Goal: Book appointment/travel/reservation

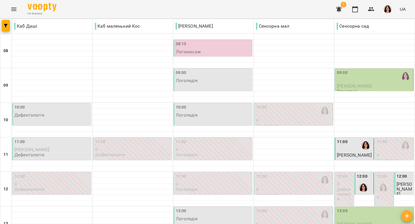
scroll to position [263, 0]
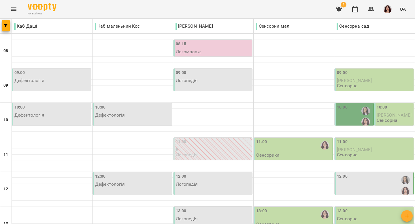
scroll to position [128, 0]
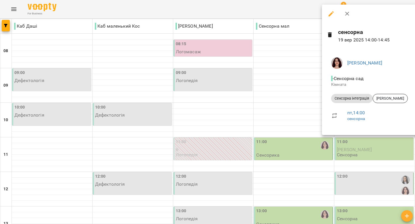
click at [305, 148] on div at bounding box center [207, 112] width 415 height 224
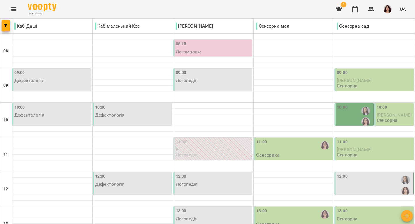
scroll to position [132, 0]
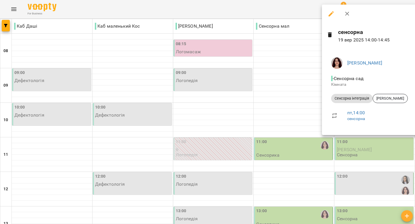
click at [296, 136] on div at bounding box center [207, 112] width 415 height 224
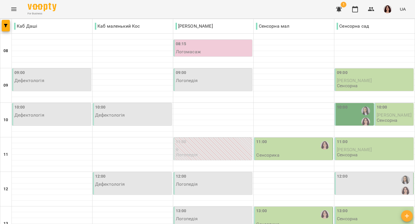
click at [352, 106] on div "10:00" at bounding box center [354, 116] width 35 height 24
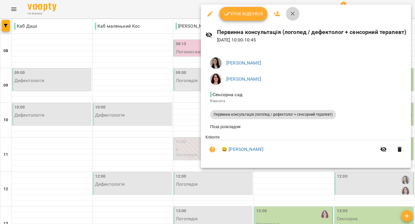
click at [294, 16] on icon "button" at bounding box center [293, 13] width 7 height 7
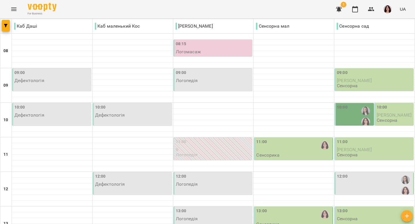
click at [286, 151] on div "11:00" at bounding box center [293, 145] width 75 height 13
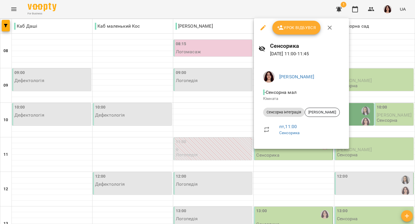
click at [328, 26] on icon "button" at bounding box center [330, 28] width 4 height 4
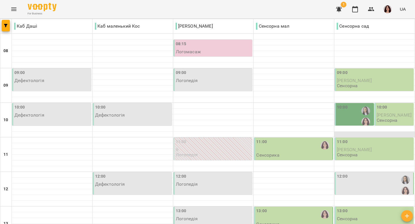
scroll to position [83, 0]
click at [372, 174] on div "12:00" at bounding box center [374, 186] width 75 height 24
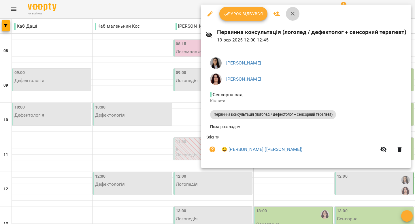
click at [293, 12] on icon "button" at bounding box center [293, 13] width 7 height 7
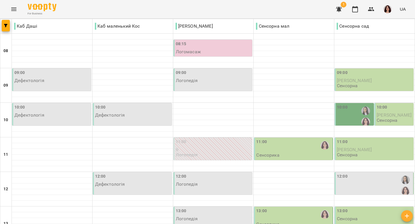
scroll to position [205, 0]
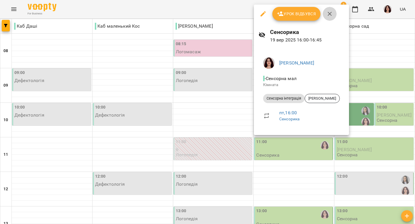
click at [330, 11] on icon "button" at bounding box center [330, 13] width 7 height 7
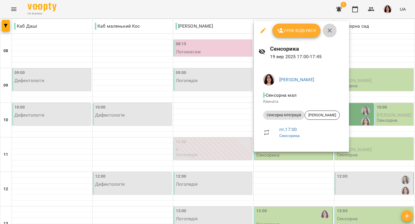
click at [332, 33] on icon "button" at bounding box center [330, 30] width 7 height 7
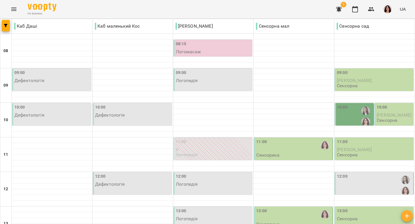
scroll to position [263, 0]
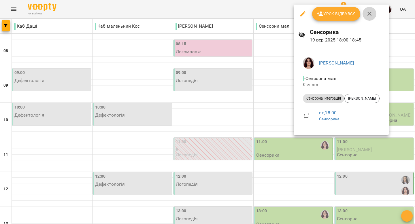
click at [369, 12] on icon "button" at bounding box center [369, 13] width 7 height 7
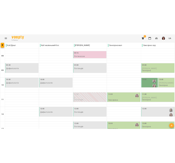
scroll to position [141, 0]
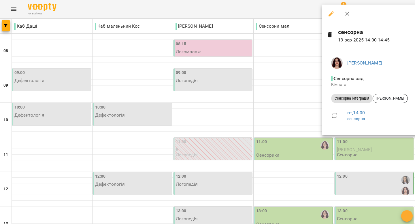
click at [311, 132] on div at bounding box center [207, 112] width 415 height 224
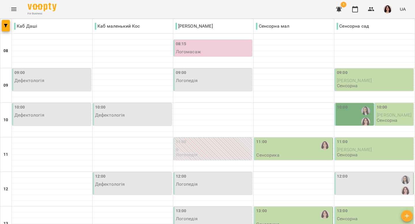
click at [308, 208] on div "13:00" at bounding box center [293, 214] width 75 height 13
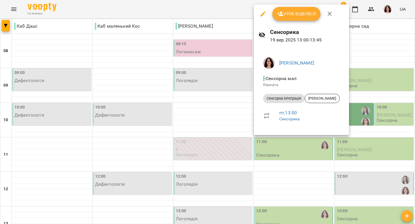
click at [329, 14] on icon "button" at bounding box center [330, 13] width 7 height 7
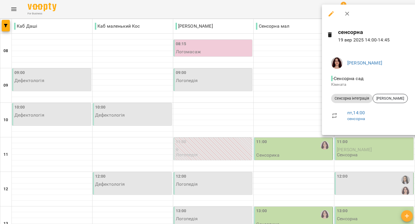
click at [346, 14] on icon "button" at bounding box center [347, 14] width 4 height 4
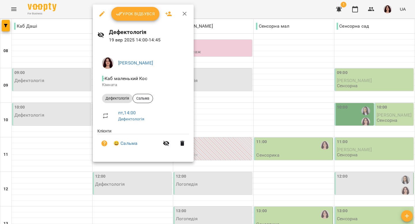
click at [185, 14] on icon "button" at bounding box center [184, 13] width 7 height 7
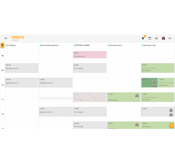
scroll to position [153, 0]
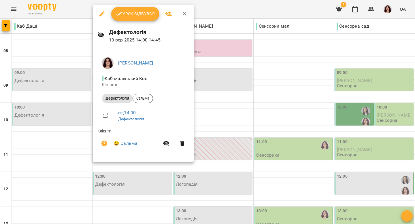
click at [185, 12] on icon "button" at bounding box center [184, 13] width 7 height 7
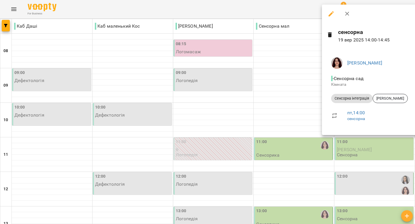
click at [347, 16] on icon "button" at bounding box center [347, 13] width 7 height 7
